Goal: Task Accomplishment & Management: Complete application form

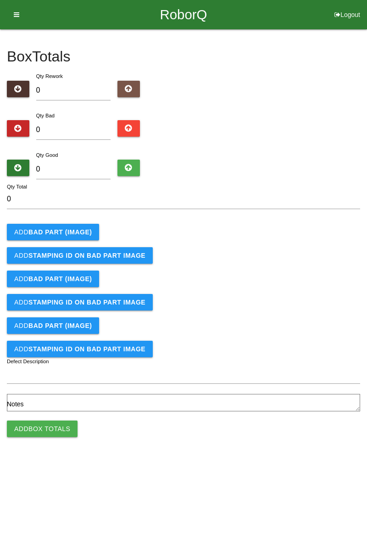
type input "8"
type input "84"
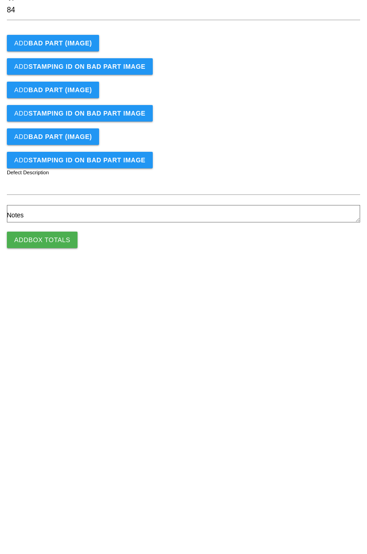
type input "84"
click at [68, 425] on button "Add Box Totals" at bounding box center [42, 428] width 71 height 17
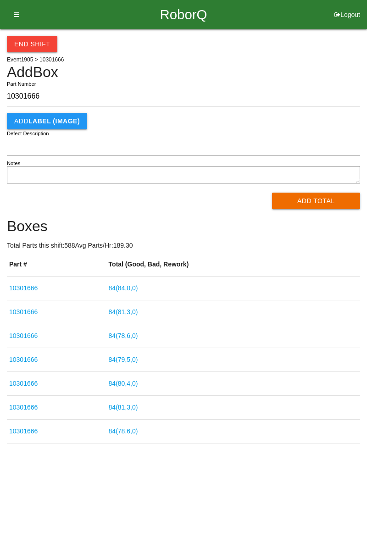
type input "10301666"
click at [313, 207] on button "Add Total" at bounding box center [316, 201] width 88 height 17
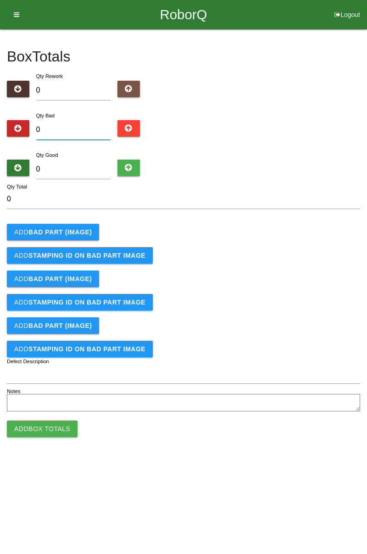
click at [75, 130] on input "0" at bounding box center [73, 130] width 75 height 20
type input "6"
click at [82, 169] on input "0" at bounding box center [73, 170] width 75 height 20
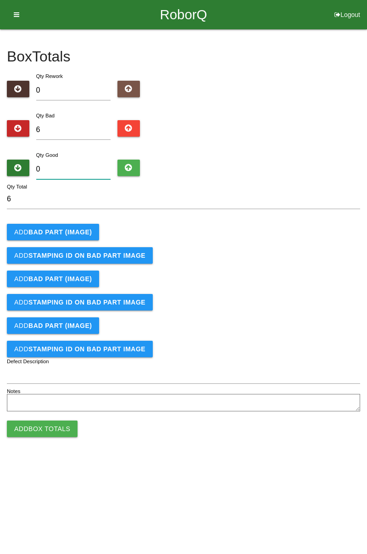
type input "7"
type input "13"
type input "79"
type input "85"
type input "7"
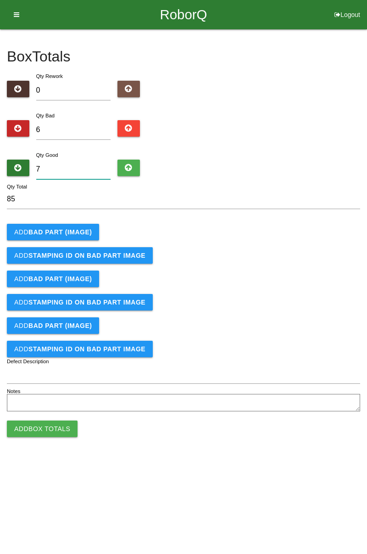
type input "13"
type input "78"
type input "84"
type input "78"
click at [56, 229] on b "BAD PART (IMAGE)" at bounding box center [59, 231] width 63 height 7
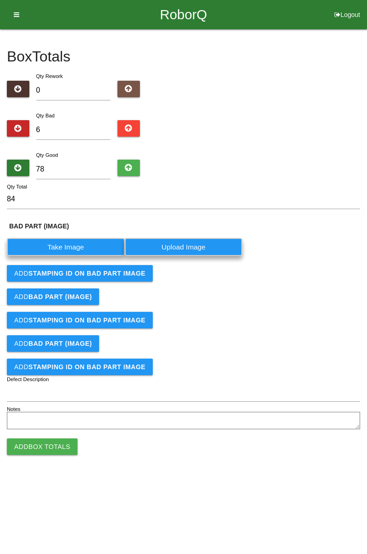
click at [78, 247] on label "Take Image" at bounding box center [66, 247] width 118 height 18
click at [0, 0] on \(IMAGE\) "Take Image" at bounding box center [0, 0] width 0 height 0
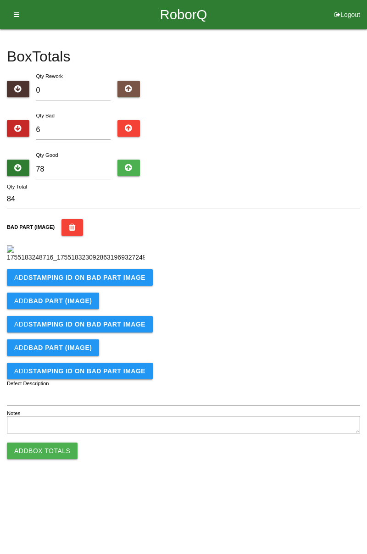
click at [90, 281] on b "STAMPING ID on BAD PART Image" at bounding box center [86, 277] width 117 height 7
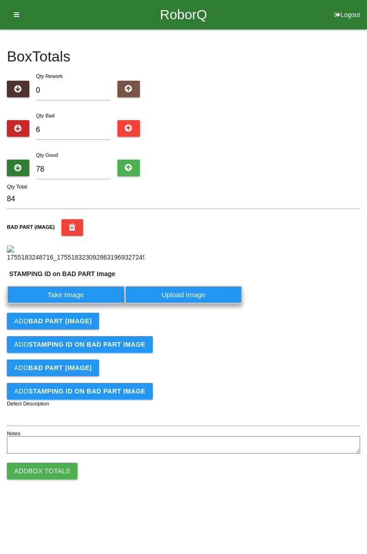
click at [79, 303] on label "Take Image" at bounding box center [66, 295] width 118 height 18
click at [0, 0] on PART "Take Image" at bounding box center [0, 0] width 0 height 0
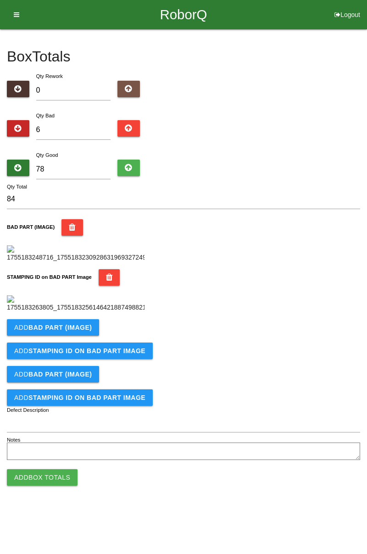
scroll to position [202, 0]
click at [92, 336] on button "Add BAD PART (IMAGE)" at bounding box center [53, 327] width 92 height 17
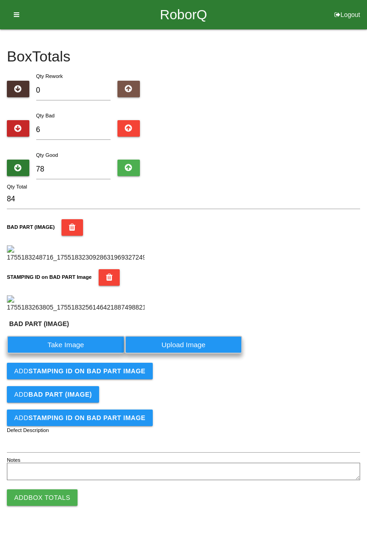
click at [92, 353] on label "Take Image" at bounding box center [66, 345] width 118 height 18
click at [0, 0] on \(IMAGE\) "Take Image" at bounding box center [0, 0] width 0 height 0
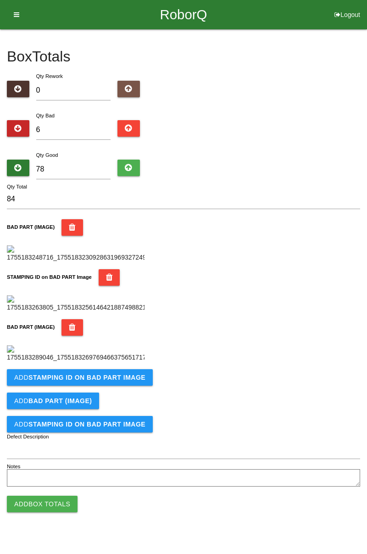
scroll to position [352, 0]
click at [133, 386] on button "Add STAMPING ID on BAD PART Image" at bounding box center [80, 377] width 146 height 17
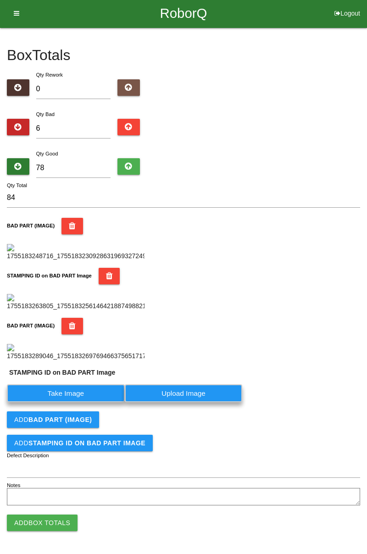
click at [99, 402] on label "Take Image" at bounding box center [66, 393] width 118 height 18
click at [0, 0] on PART "Take Image" at bounding box center [0, 0] width 0 height 0
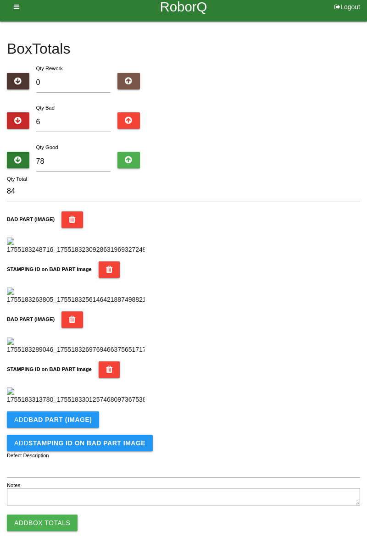
scroll to position [502, 0]
click at [79, 422] on b "BAD PART (IMAGE)" at bounding box center [59, 419] width 63 height 7
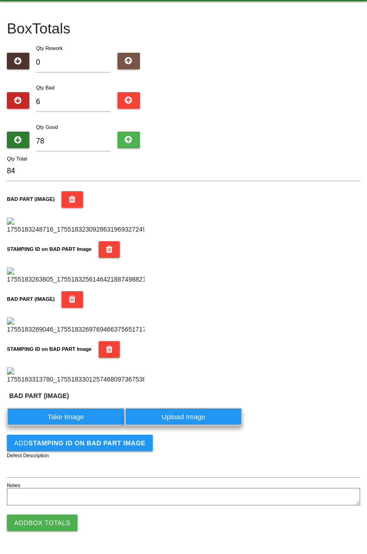
click at [81, 425] on label "Take Image" at bounding box center [66, 417] width 118 height 18
click at [0, 0] on \(IMAGE\) "Take Image" at bounding box center [0, 0] width 0 height 0
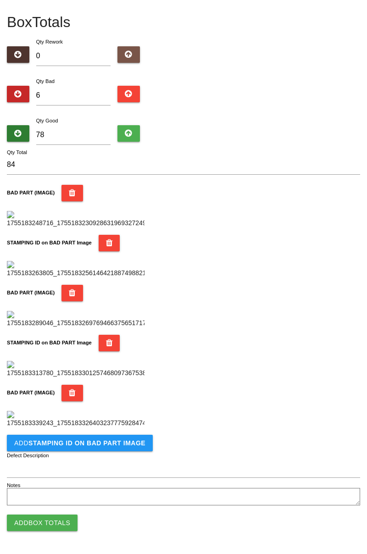
scroll to position [653, 0]
click at [105, 441] on b "STAMPING ID on BAD PART Image" at bounding box center [86, 442] width 117 height 7
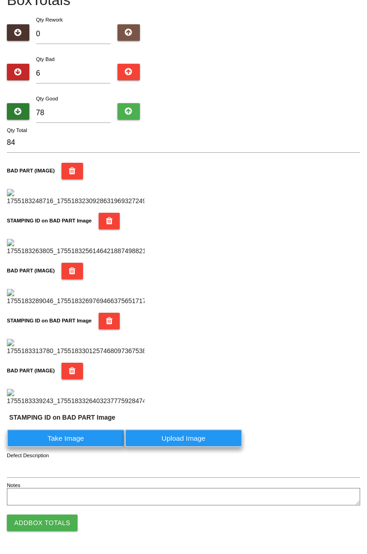
click at [73, 447] on label "Take Image" at bounding box center [66, 438] width 118 height 18
click at [0, 0] on PART "Take Image" at bounding box center [0, 0] width 0 height 0
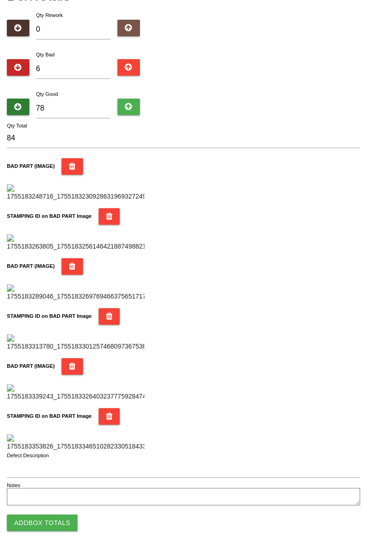
scroll to position [803, 0]
click at [58, 523] on button "Add Box Totals" at bounding box center [42, 522] width 71 height 17
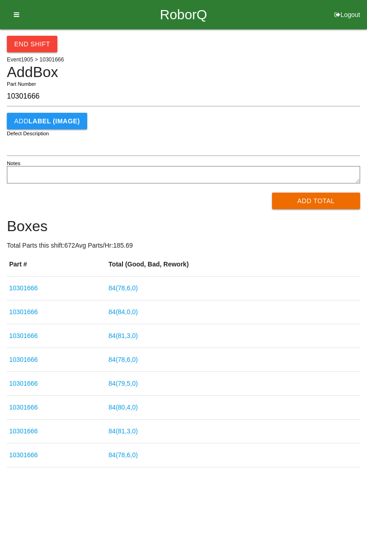
type input "10301666"
